Goal: Task Accomplishment & Management: Complete application form

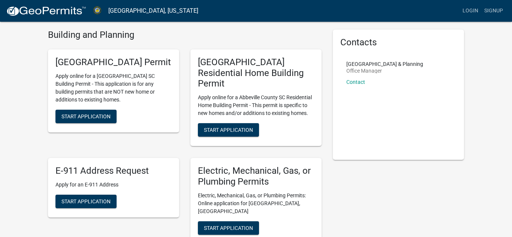
scroll to position [15, 0]
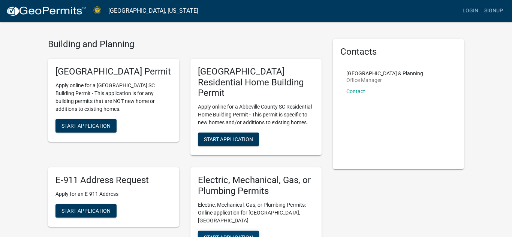
click at [229, 234] on span "Start Application" at bounding box center [228, 237] width 49 height 6
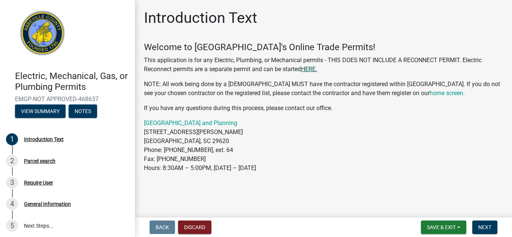
click at [311, 69] on link "HERE." at bounding box center [309, 69] width 16 height 7
click at [312, 71] on link "HERE." at bounding box center [309, 69] width 16 height 7
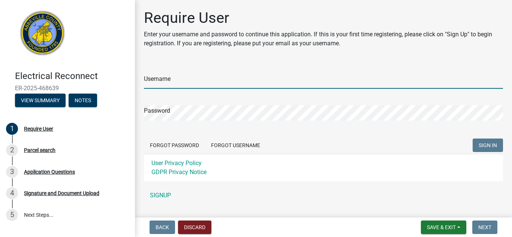
click at [215, 83] on input "Username" at bounding box center [323, 81] width 359 height 15
click at [159, 196] on div "Username Password Forgot Password Forgot Username SIGN IN User Privacy Policy G…" at bounding box center [323, 133] width 359 height 140
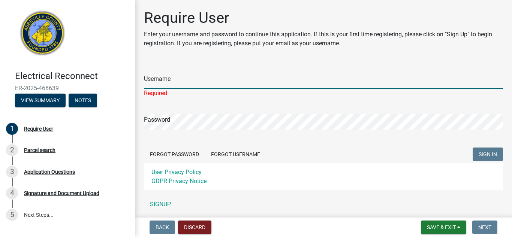
click at [167, 81] on input "Username" at bounding box center [323, 81] width 359 height 15
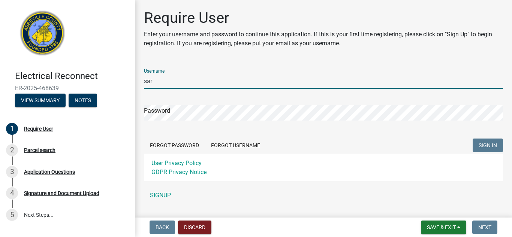
type input "[PERSON_NAME]"
type input "[PERSON_NAME].[PERSON_NAME]"
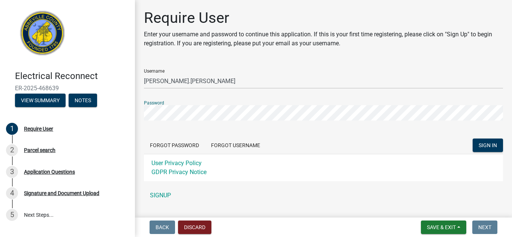
scroll to position [18, 0]
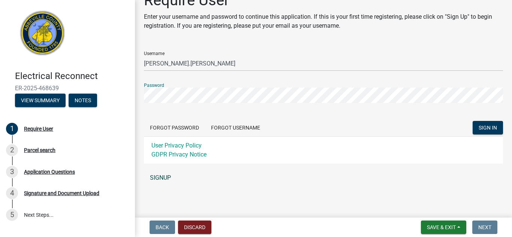
click at [167, 179] on link "SIGNUP" at bounding box center [323, 178] width 359 height 15
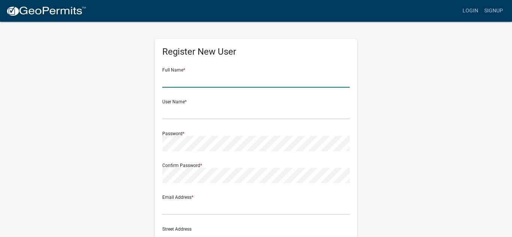
click at [189, 81] on input "text" at bounding box center [256, 79] width 188 height 15
type input "Sara Elizabeth Burriss"
type input "[PERSON_NAME][EMAIL_ADDRESS][DOMAIN_NAME]"
type input "4755 South Western Blvd"
type input "Chicago"
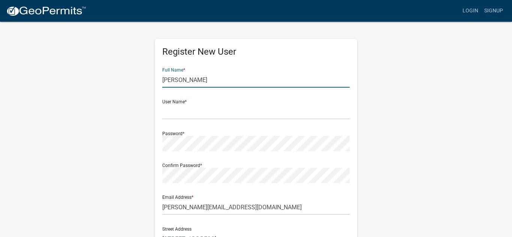
type input "IL"
type input "60609"
type input "7733834095"
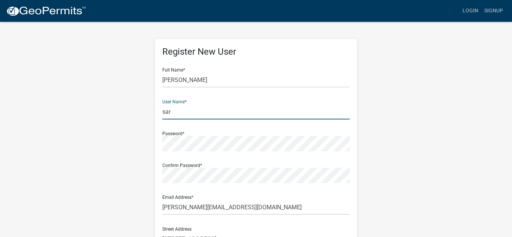
type input "sara"
type input "[PERSON_NAME].[PERSON_NAME]"
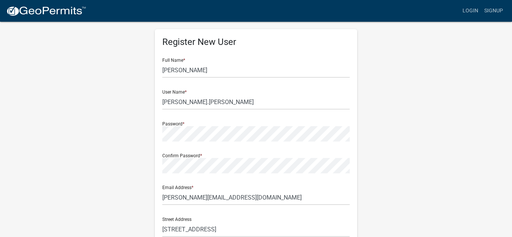
scroll to position [153, 0]
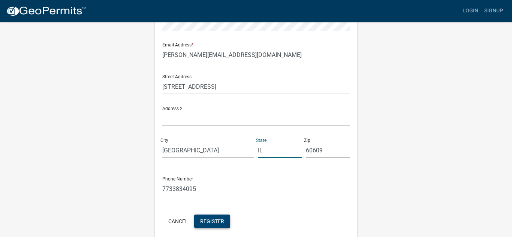
click at [206, 219] on span "Register" at bounding box center [212, 221] width 24 height 6
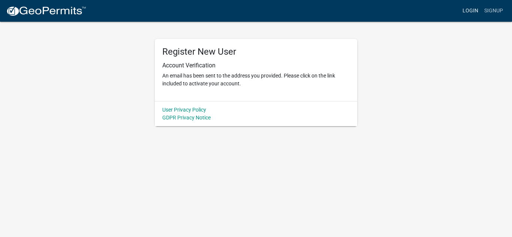
click at [468, 11] on link "Login" at bounding box center [471, 11] width 22 height 14
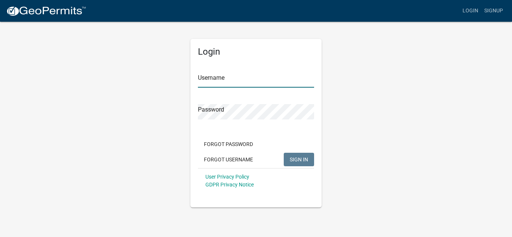
click at [239, 77] on input "Username" at bounding box center [256, 79] width 116 height 15
type input "sara"
type input "[PERSON_NAME].[PERSON_NAME]"
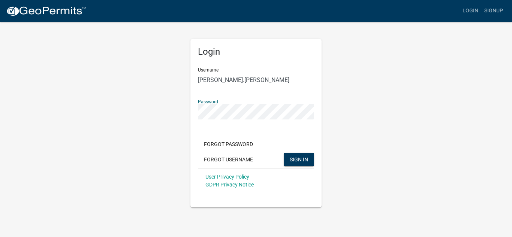
click at [284, 153] on button "SIGN IN" at bounding box center [299, 160] width 30 height 14
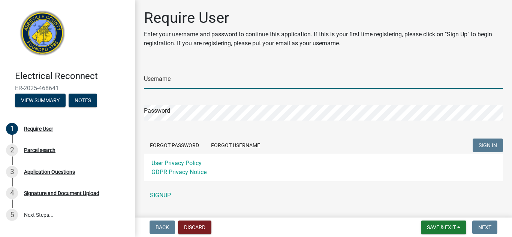
click at [253, 78] on input "Username" at bounding box center [323, 81] width 359 height 15
type input "[PERSON_NAME].[PERSON_NAME]"
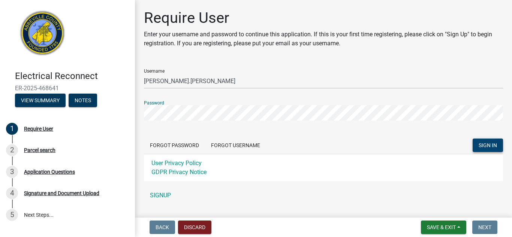
click at [489, 146] on span "SIGN IN" at bounding box center [488, 146] width 18 height 6
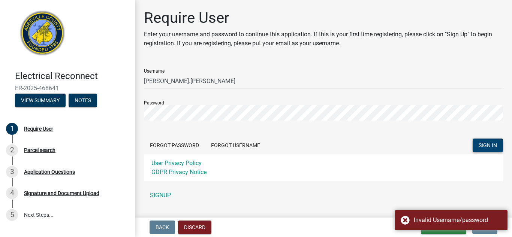
click at [407, 175] on div "User Privacy Policy GDPR Privacy Notice" at bounding box center [323, 167] width 359 height 27
click at [217, 146] on button "Forgot Username" at bounding box center [235, 146] width 61 height 14
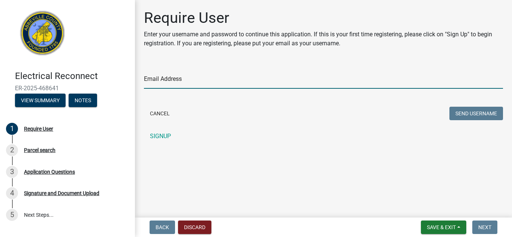
click at [212, 84] on input "Email Address" at bounding box center [323, 81] width 359 height 15
type input "[PERSON_NAME][EMAIL_ADDRESS][DOMAIN_NAME]"
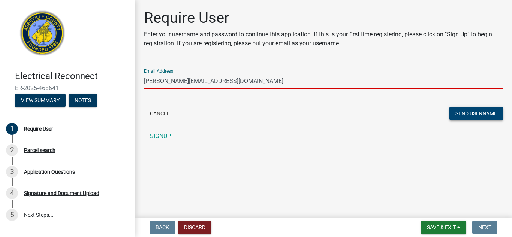
click at [490, 113] on button "Send Username" at bounding box center [477, 114] width 54 height 14
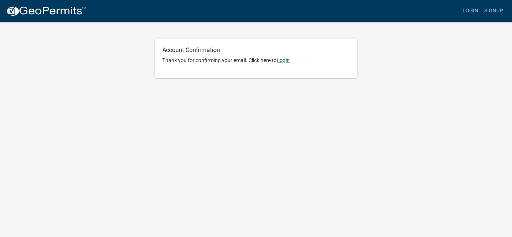
click at [288, 62] on link "Login" at bounding box center [283, 60] width 13 height 6
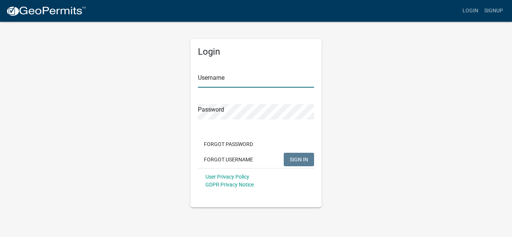
click at [272, 79] on input "Username" at bounding box center [256, 79] width 116 height 15
type input "[PERSON_NAME]"
type input "[PERSON_NAME].[PERSON_NAME]"
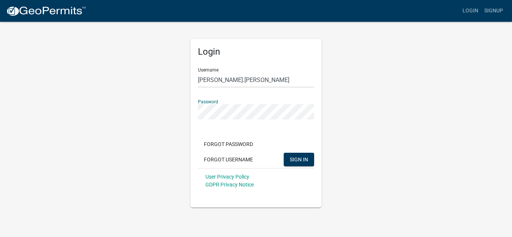
click at [284, 153] on button "SIGN IN" at bounding box center [299, 160] width 30 height 14
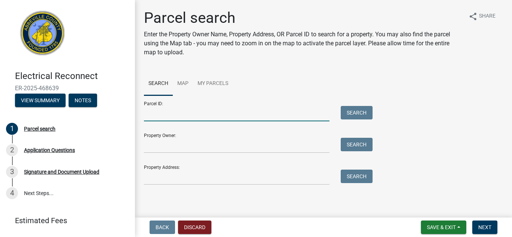
click at [207, 112] on input "Parcel ID:" at bounding box center [237, 113] width 186 height 15
click at [285, 111] on input "Parcel ID:" at bounding box center [237, 113] width 186 height 15
click at [359, 109] on button "Search" at bounding box center [357, 113] width 32 height 14
click at [284, 117] on input "279" at bounding box center [237, 113] width 186 height 15
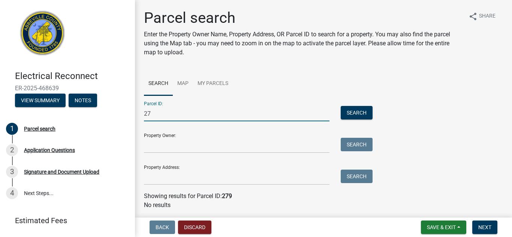
type input "2"
click at [144, 114] on input "old [PERSON_NAME] road" at bounding box center [237, 113] width 186 height 15
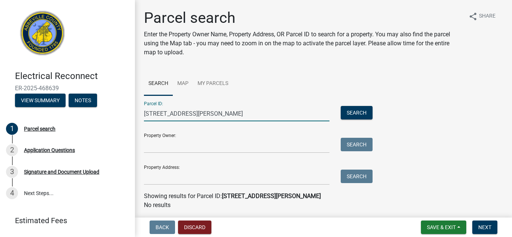
type input "[STREET_ADDRESS][PERSON_NAME]"
click at [222, 145] on input "Property Owner:" at bounding box center [237, 145] width 186 height 15
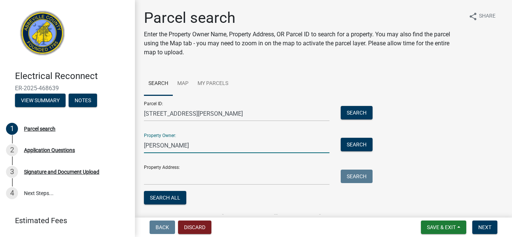
type input "J"
type input "[PERSON_NAME]"
click at [363, 144] on button "Search" at bounding box center [357, 145] width 32 height 14
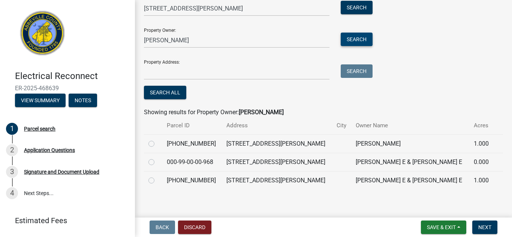
scroll to position [110, 0]
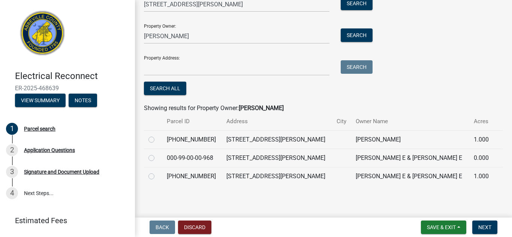
click at [158, 135] on label at bounding box center [158, 135] width 0 height 0
click at [158, 140] on input "radio" at bounding box center [160, 137] width 5 height 5
radio input "true"
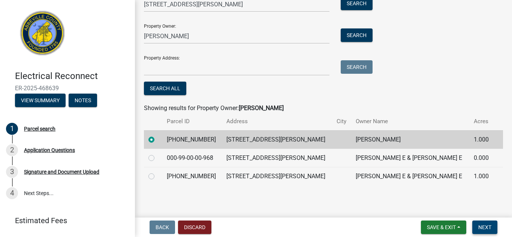
click at [485, 227] on span "Next" at bounding box center [485, 228] width 13 height 6
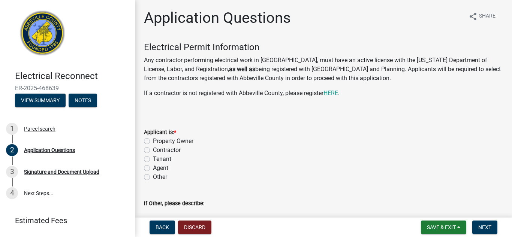
click at [153, 142] on label "Property Owner" at bounding box center [173, 141] width 41 height 9
click at [153, 142] on input "Property Owner" at bounding box center [155, 139] width 5 height 5
radio input "true"
click at [481, 228] on span "Next" at bounding box center [485, 228] width 13 height 6
click at [485, 229] on span "Next" at bounding box center [485, 228] width 13 height 6
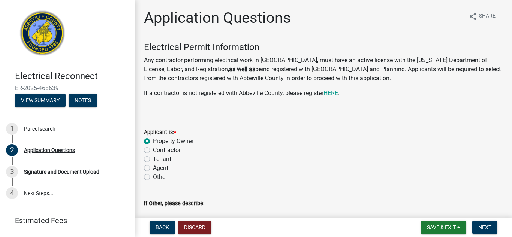
click at [399, 162] on div "Tenant" at bounding box center [323, 159] width 359 height 9
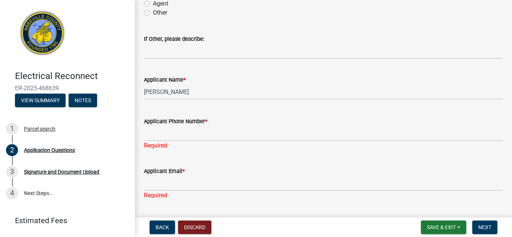
scroll to position [165, 0]
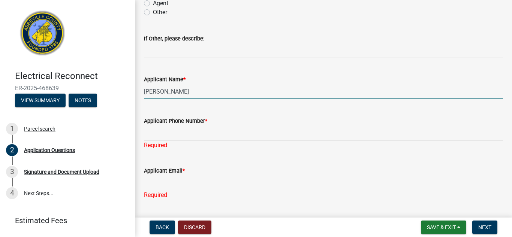
click at [188, 91] on input "[PERSON_NAME]" at bounding box center [323, 91] width 359 height 15
type input "[PERSON_NAME]"
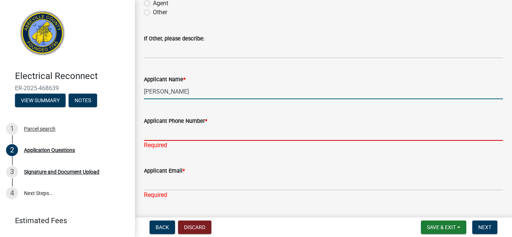
click at [209, 135] on input "Applicant Phone Number *" at bounding box center [323, 133] width 359 height 15
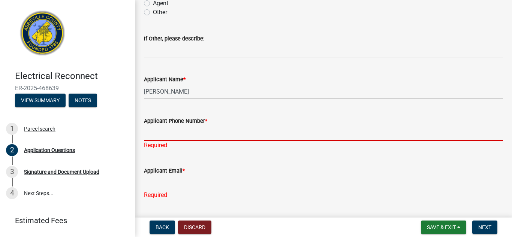
type input "7733834095"
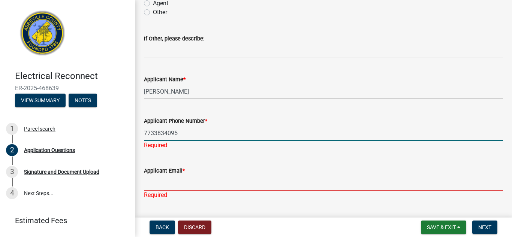
type input "[PERSON_NAME][EMAIL_ADDRESS][DOMAIN_NAME]"
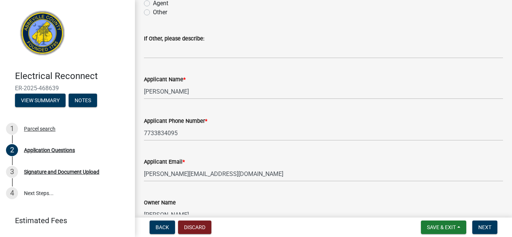
click at [296, 197] on div "Owner Name [PERSON_NAME]" at bounding box center [323, 205] width 359 height 35
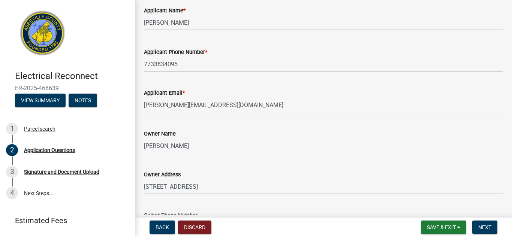
scroll to position [255, 0]
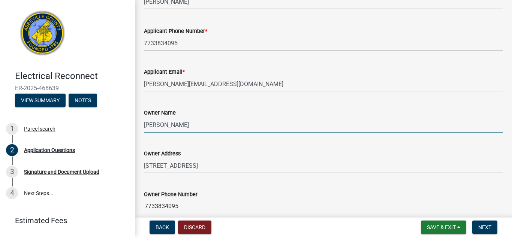
click at [189, 125] on input "[PERSON_NAME]" at bounding box center [323, 124] width 359 height 15
type input "[PERSON_NAME]"
click at [236, 185] on div "Owner Phone Number [PHONE_NUMBER]" at bounding box center [323, 197] width 359 height 35
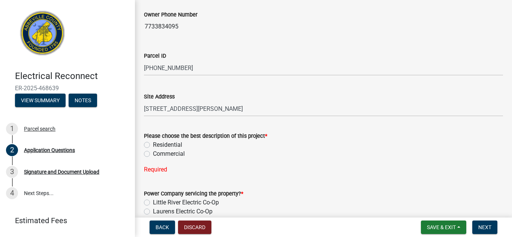
scroll to position [450, 0]
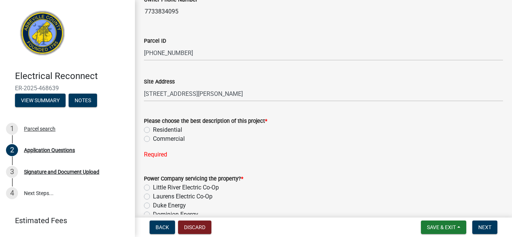
click at [153, 129] on label "Residential" at bounding box center [167, 130] width 29 height 9
click at [153, 129] on input "Residential" at bounding box center [155, 128] width 5 height 5
radio input "true"
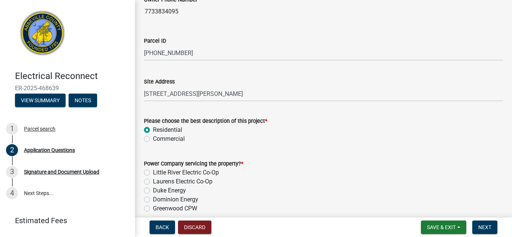
click at [153, 173] on label "Little River Electric Co-Op" at bounding box center [186, 172] width 66 height 9
click at [153, 173] on input "Little River Electric Co-Op" at bounding box center [155, 170] width 5 height 5
radio input "true"
click at [407, 200] on div "Dominion Energy" at bounding box center [323, 199] width 359 height 9
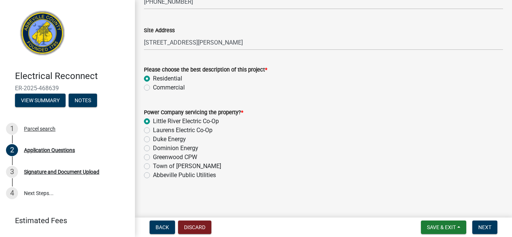
scroll to position [503, 0]
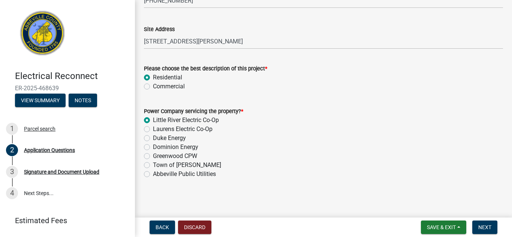
click at [175, 165] on label "Town of [PERSON_NAME]" at bounding box center [187, 165] width 68 height 9
click at [158, 165] on input "Town of [PERSON_NAME]" at bounding box center [155, 163] width 5 height 5
radio input "true"
click at [173, 120] on label "Little River Electric Co-Op" at bounding box center [186, 120] width 66 height 9
click at [158, 120] on input "Little River Electric Co-Op" at bounding box center [155, 118] width 5 height 5
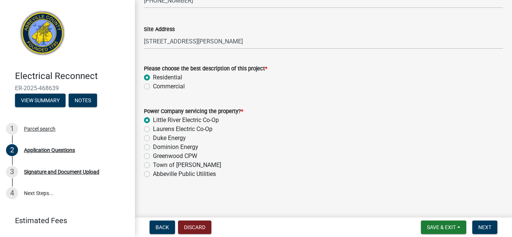
radio input "true"
click at [486, 227] on span "Next" at bounding box center [485, 228] width 13 height 6
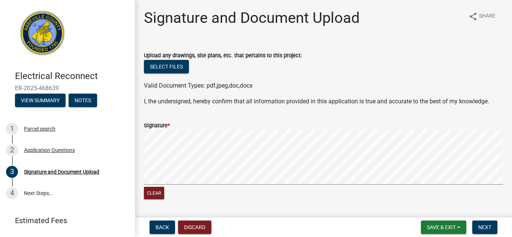
click at [257, 101] on p "I, the undersigned, hereby confirm that all information provided in this applic…" at bounding box center [323, 101] width 359 height 9
click at [150, 194] on button "Clear" at bounding box center [154, 193] width 20 height 12
click at [483, 228] on span "Next" at bounding box center [485, 228] width 13 height 6
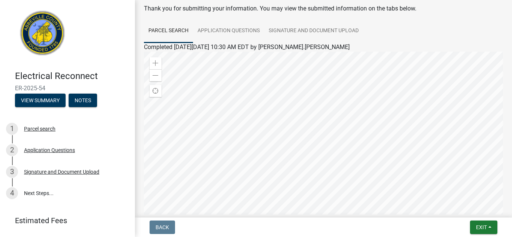
scroll to position [42, 0]
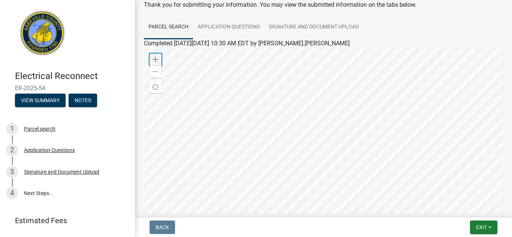
click at [158, 59] on span at bounding box center [156, 60] width 6 height 6
click at [157, 75] on div "Zoom out" at bounding box center [156, 72] width 12 height 12
click at [468, 150] on div at bounding box center [323, 142] width 359 height 188
click at [239, 30] on link "Application Questions" at bounding box center [228, 27] width 71 height 24
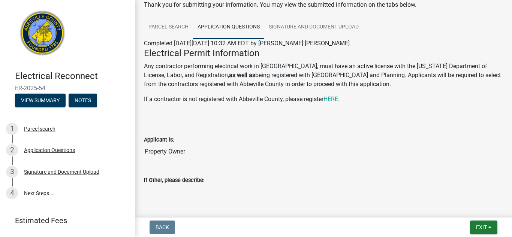
click at [329, 149] on input "Property Owner" at bounding box center [323, 151] width 359 height 15
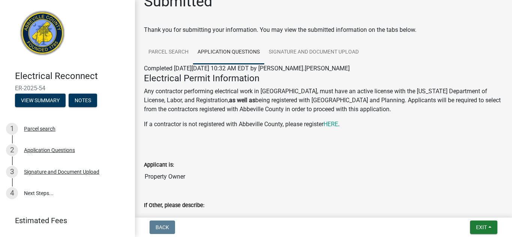
scroll to position [0, 0]
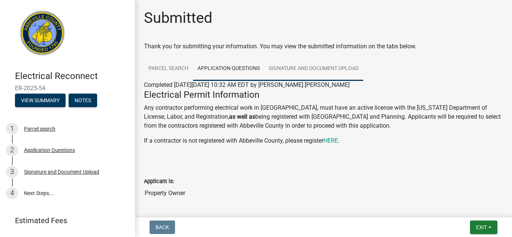
click at [293, 69] on link "Signature and Document Upload" at bounding box center [313, 69] width 99 height 24
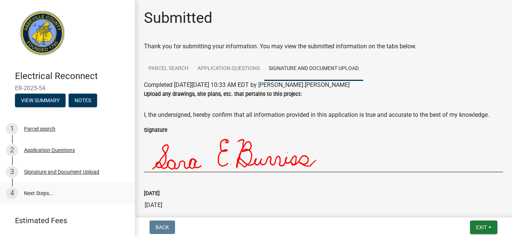
click at [34, 196] on link "4 Next Steps..." at bounding box center [67, 194] width 135 height 22
click at [43, 192] on link "4 Next Steps..." at bounding box center [67, 194] width 135 height 22
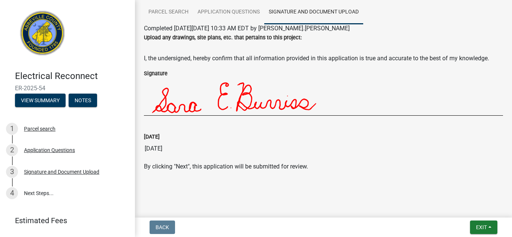
scroll to position [57, 0]
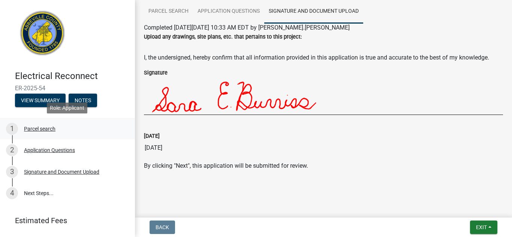
click at [128, 127] on link "1 Parcel search" at bounding box center [67, 129] width 135 height 22
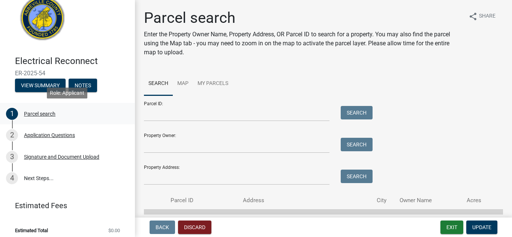
scroll to position [20, 0]
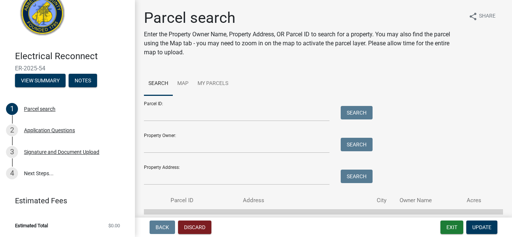
click at [43, 225] on span "Estimated Total" at bounding box center [31, 226] width 33 height 5
click at [36, 175] on link "4 Next Steps..." at bounding box center [67, 174] width 135 height 22
click at [49, 153] on div "Signature and Document Upload" at bounding box center [61, 152] width 75 height 5
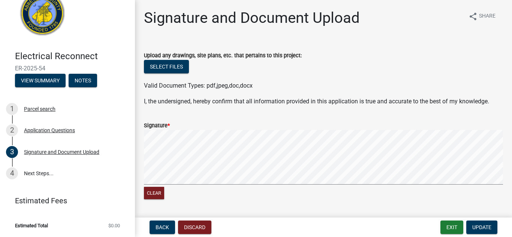
click at [512, 174] on div "Signature and Document Upload share Share Upload any drawings, site plans, etc.…" at bounding box center [323, 139] width 377 height 261
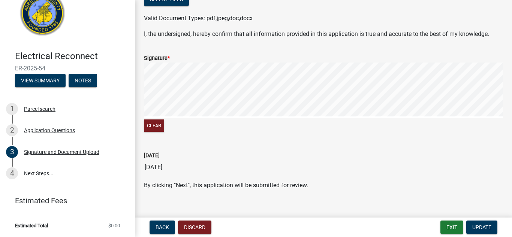
scroll to position [78, 0]
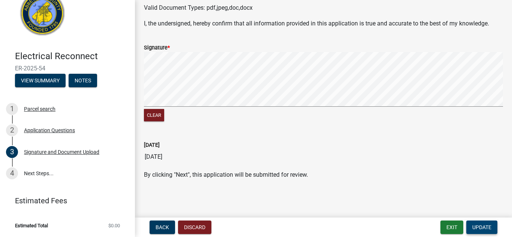
click at [491, 225] on span "Update" at bounding box center [482, 228] width 19 height 6
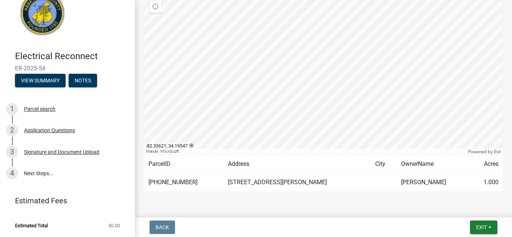
scroll to position [143, 0]
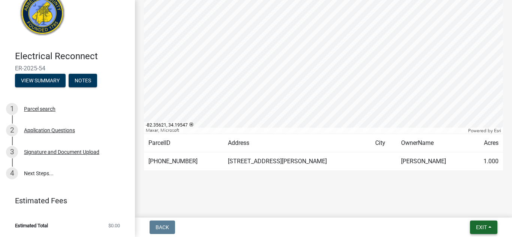
click at [490, 228] on button "Exit" at bounding box center [483, 228] width 27 height 14
click at [471, 206] on button "Save & Exit" at bounding box center [468, 208] width 60 height 18
